Goal: Check status: Check status

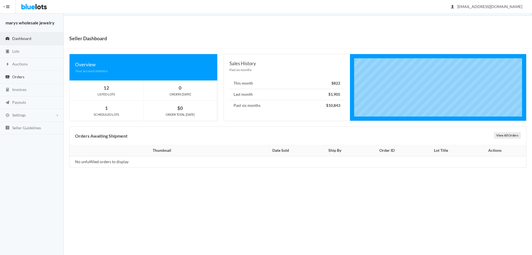
click at [19, 78] on span "Orders" at bounding box center [18, 76] width 12 height 5
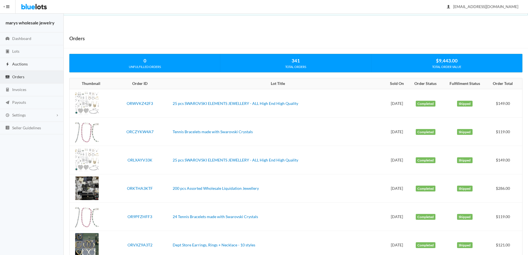
click at [19, 65] on span "Auctions" at bounding box center [20, 63] width 16 height 5
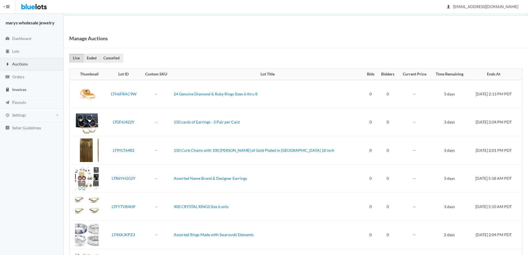
click at [21, 91] on span "Invoices" at bounding box center [19, 89] width 14 height 5
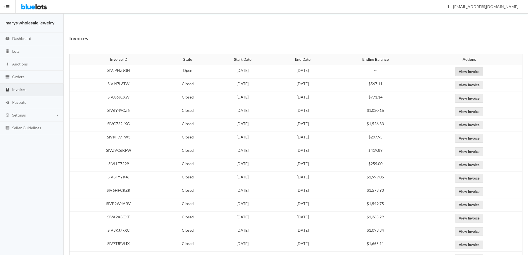
click at [483, 71] on link "View Invoice" at bounding box center [469, 71] width 28 height 9
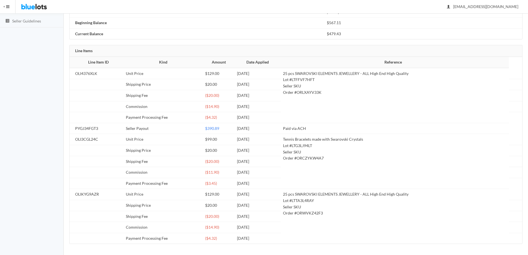
scroll to position [30, 0]
